Goal: Find specific page/section: Find specific page/section

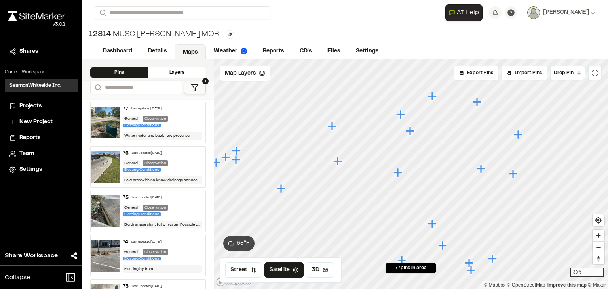
click at [413, 132] on icon "Map marker" at bounding box center [411, 131] width 10 height 10
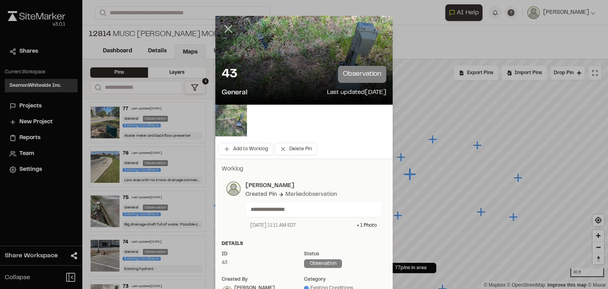
click at [228, 32] on icon at bounding box center [228, 28] width 13 height 13
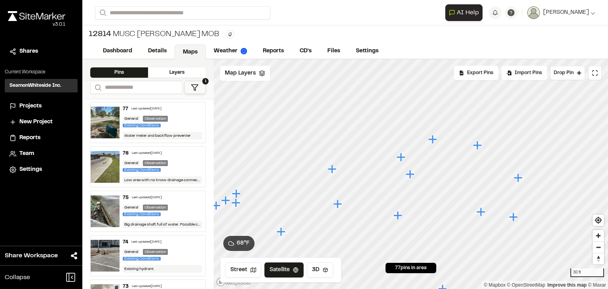
click at [404, 162] on icon "Map marker" at bounding box center [402, 157] width 10 height 10
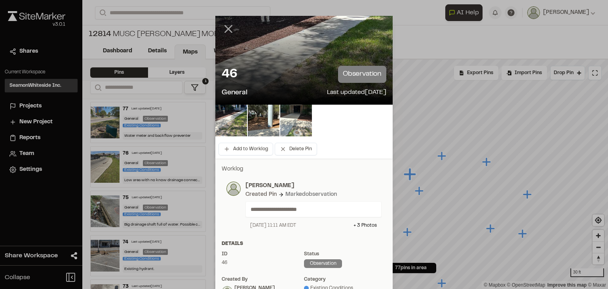
click at [226, 30] on icon at bounding box center [228, 28] width 13 height 13
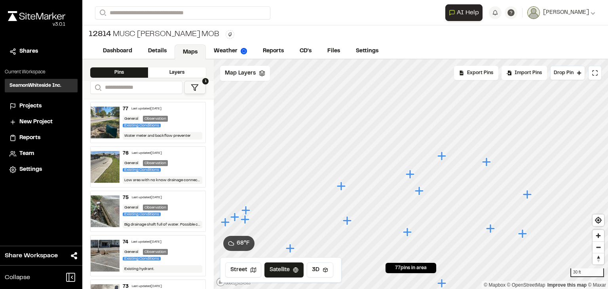
click at [444, 156] on icon "Map marker" at bounding box center [442, 155] width 9 height 9
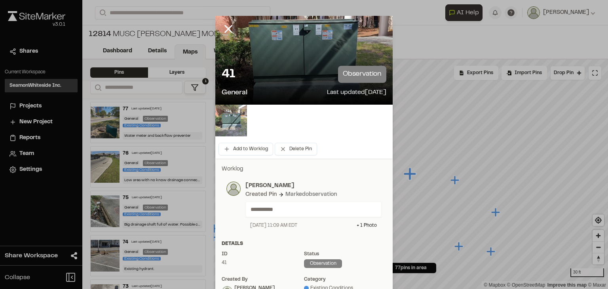
click at [236, 120] on img at bounding box center [231, 121] width 32 height 32
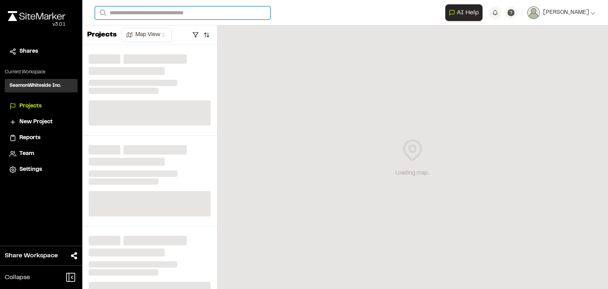
click at [193, 13] on input "Search" at bounding box center [182, 12] width 175 height 13
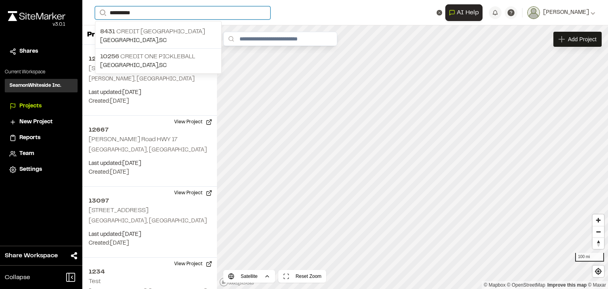
type input "**********"
